Goal: Find specific page/section: Find specific page/section

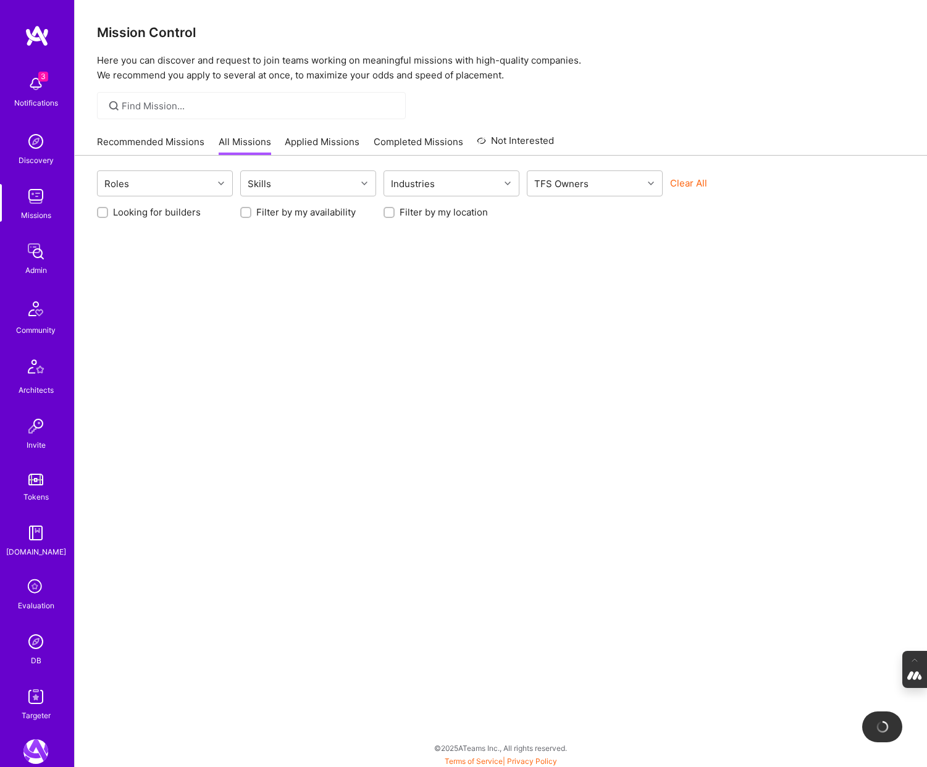
click at [28, 584] on icon at bounding box center [35, 587] width 23 height 23
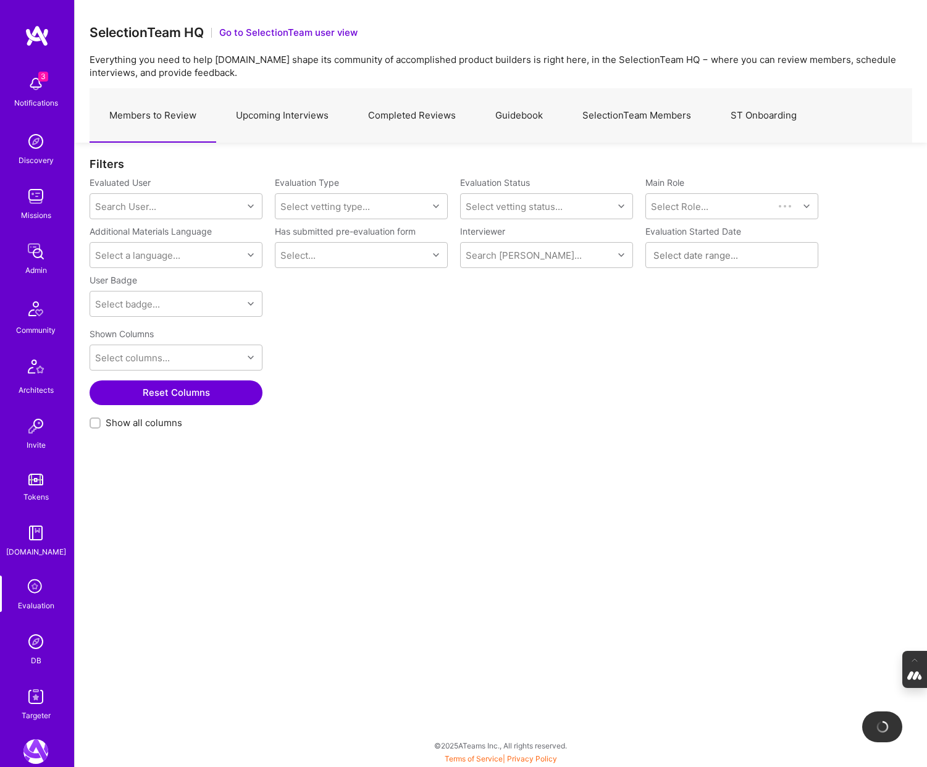
click at [309, 121] on link "Upcoming Interviews" at bounding box center [282, 116] width 132 height 54
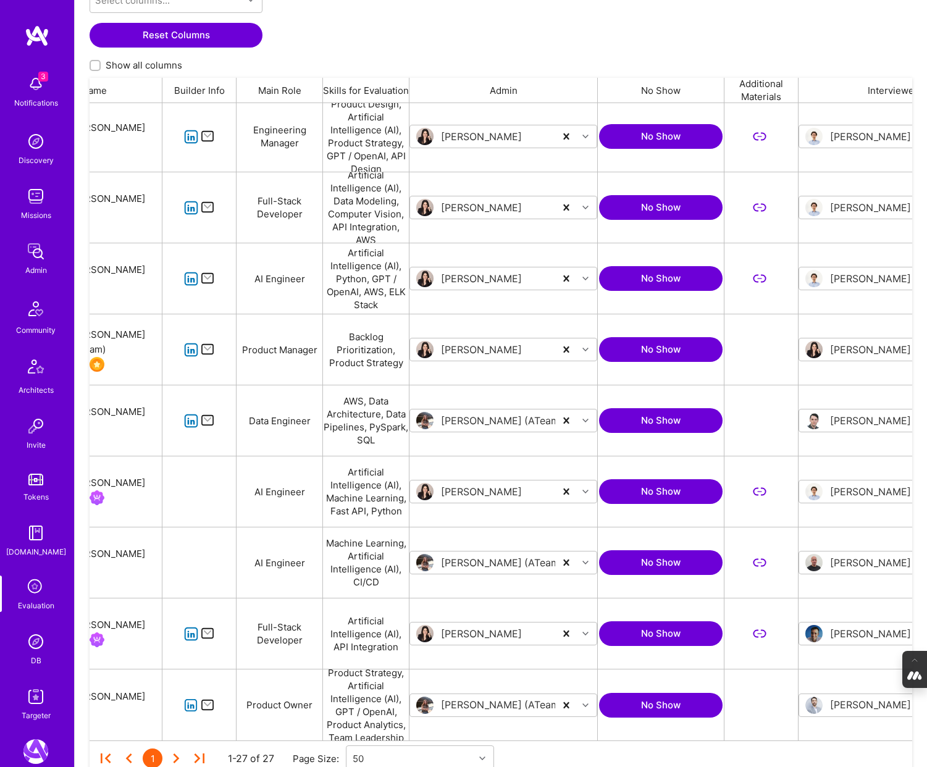
scroll to position [311, 0]
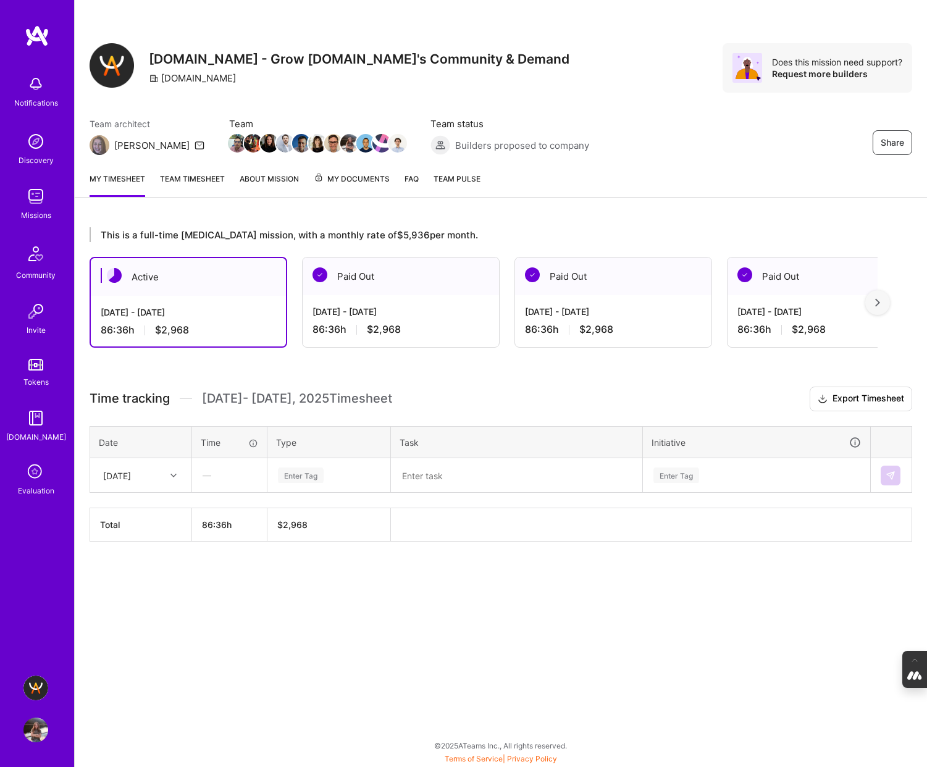
click at [33, 727] on img at bounding box center [35, 730] width 25 height 25
